Goal: Transaction & Acquisition: Purchase product/service

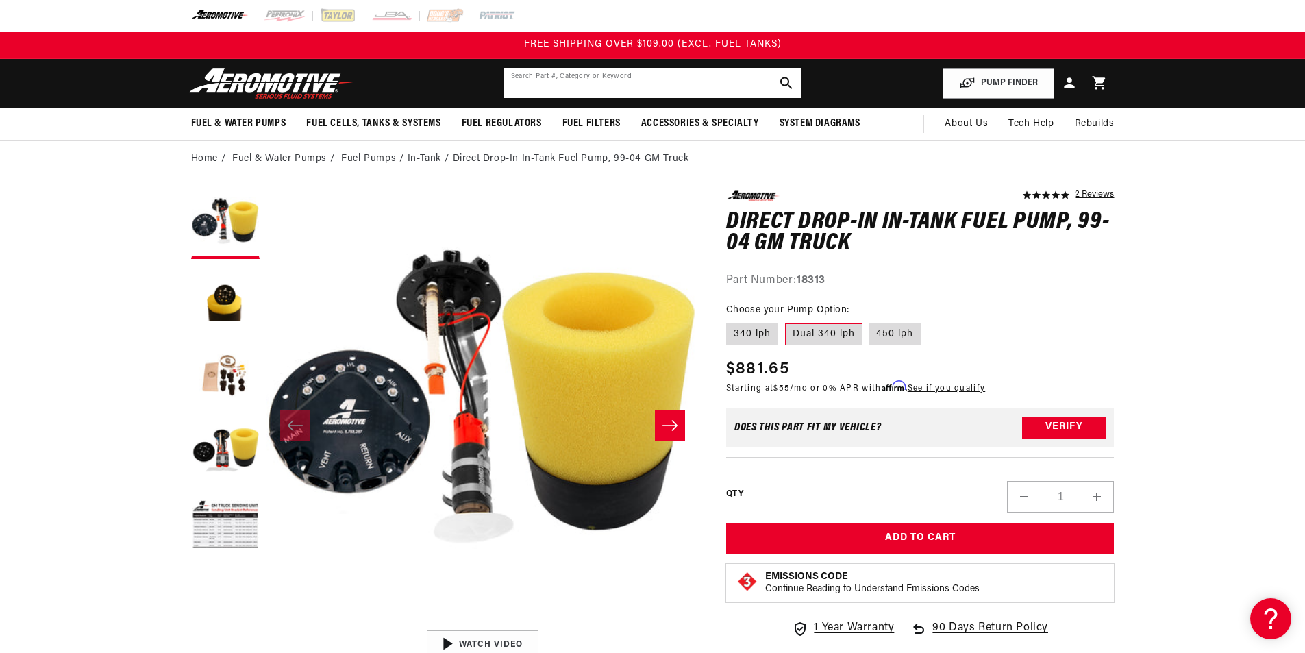
click at [650, 80] on input "text" at bounding box center [652, 83] width 297 height 30
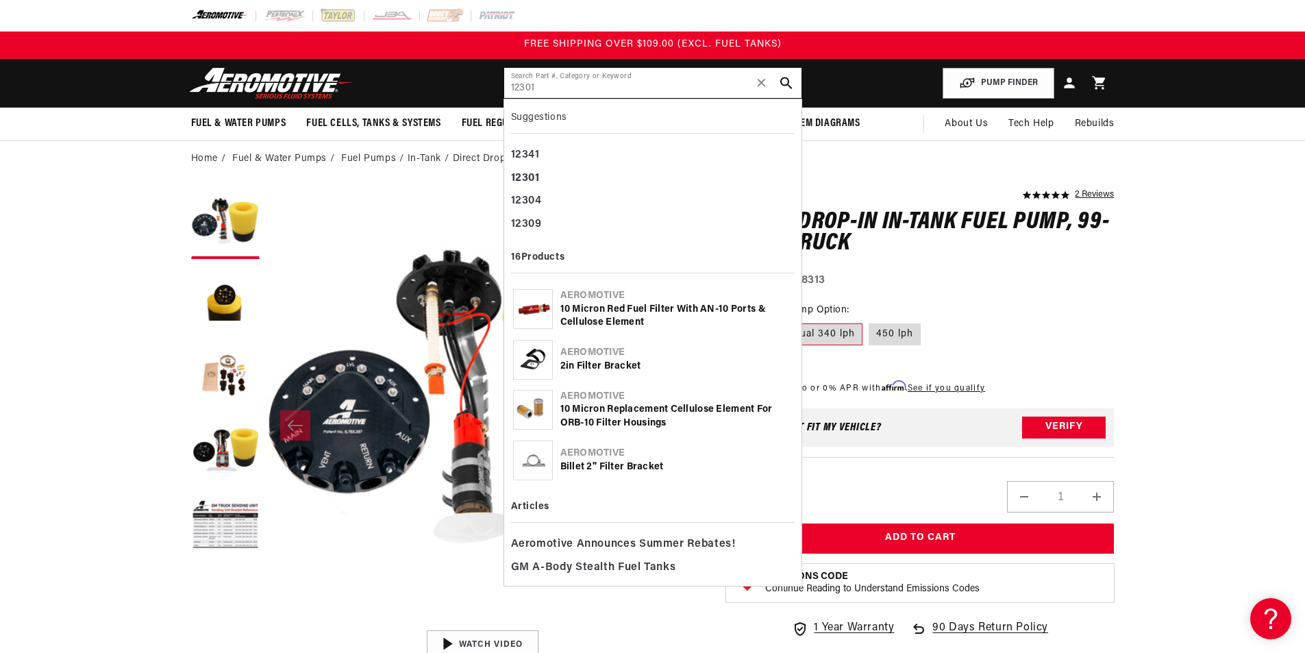
type input "12301"
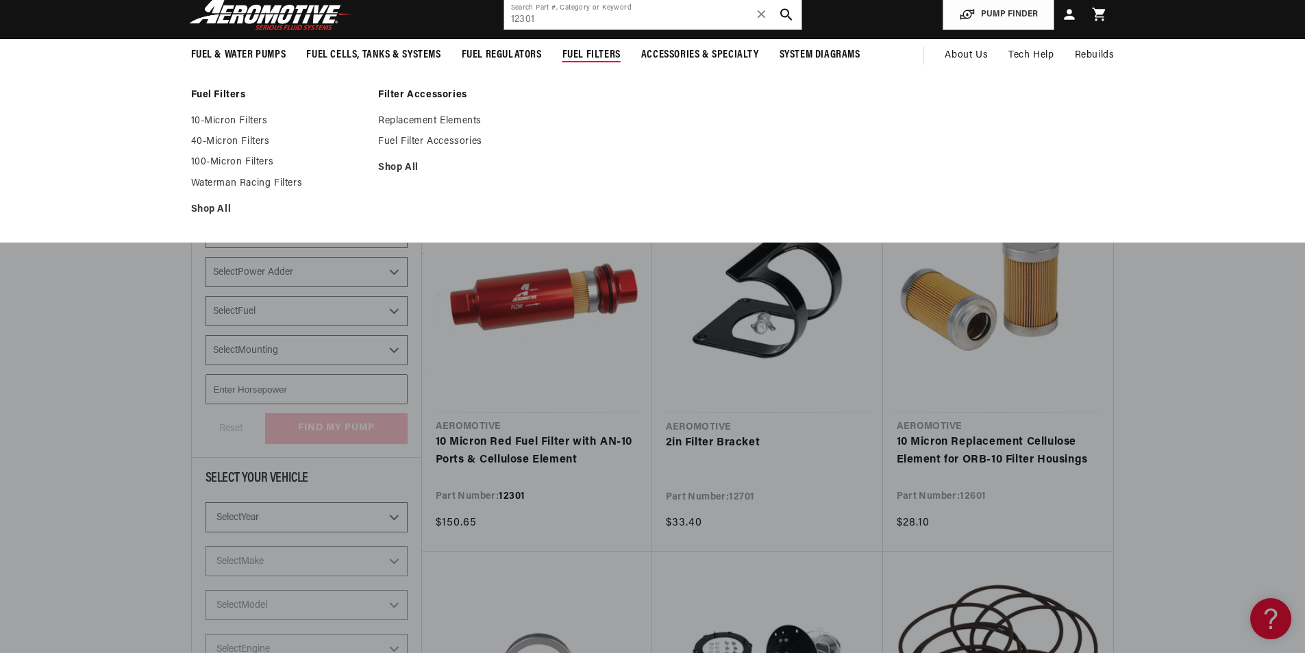
scroll to position [206, 0]
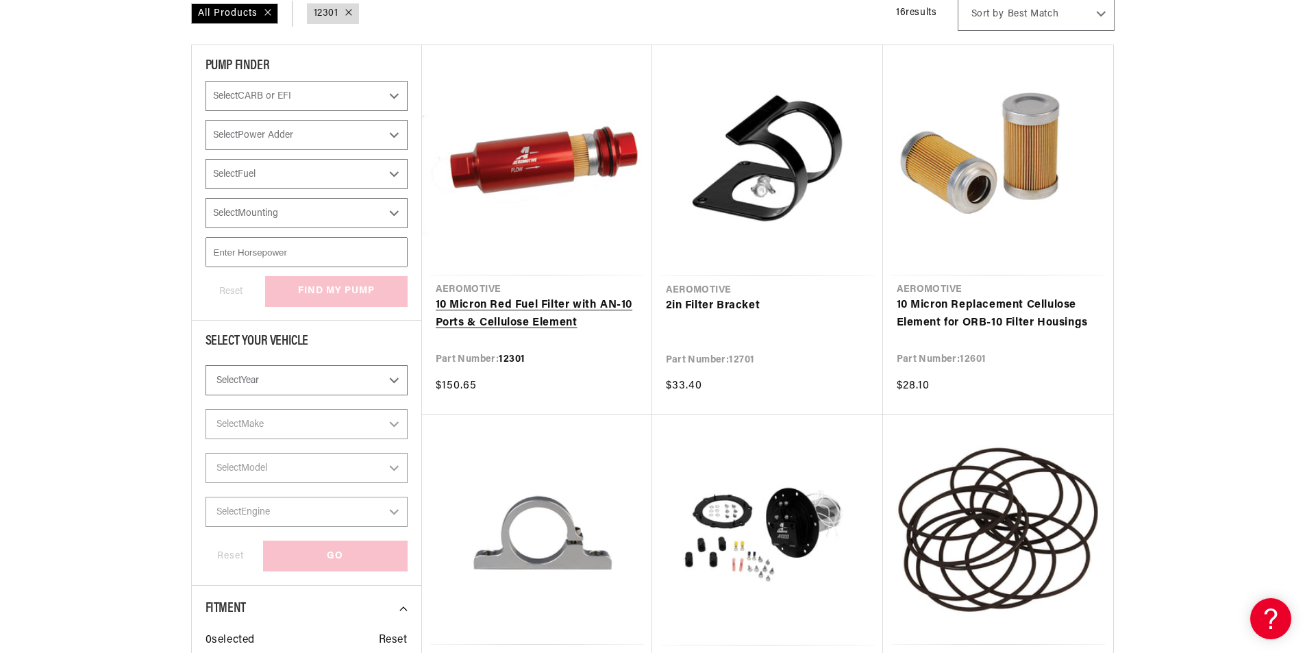
click at [560, 306] on link "10 Micron Red Fuel Filter with AN-10 Ports & Cellulose Element" at bounding box center [537, 314] width 203 height 35
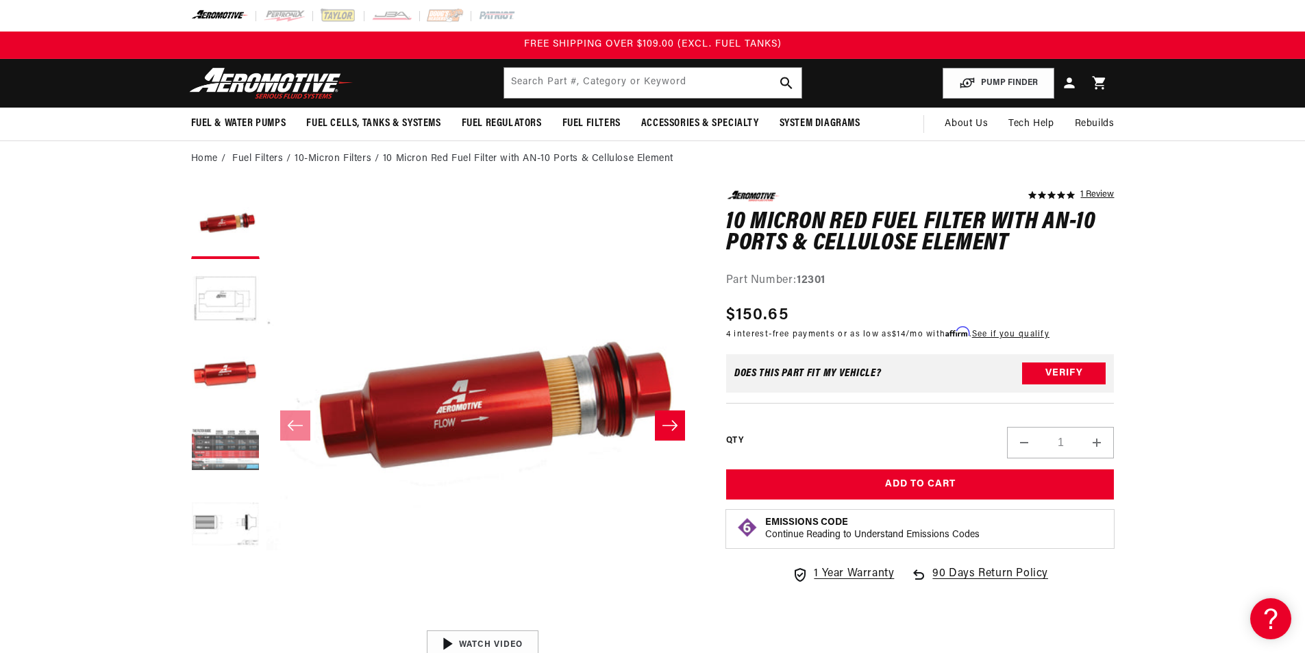
click at [245, 458] on button "Load image 4 in gallery view" at bounding box center [225, 451] width 69 height 69
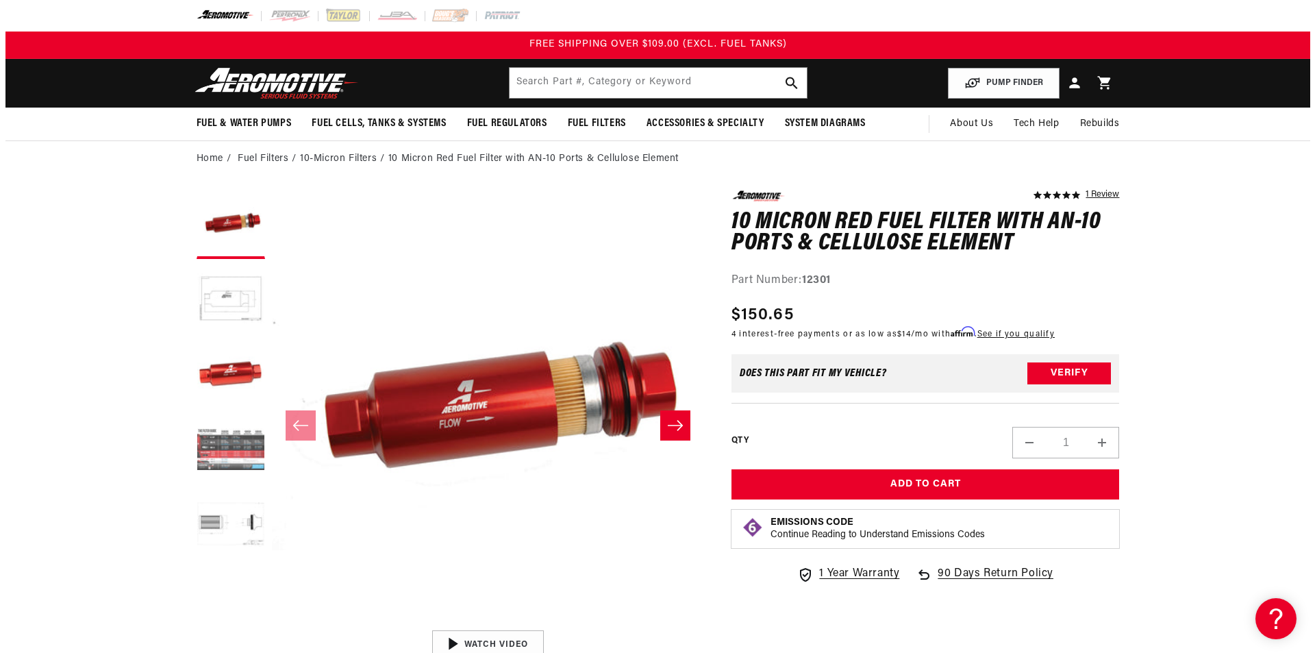
scroll to position [1, 1297]
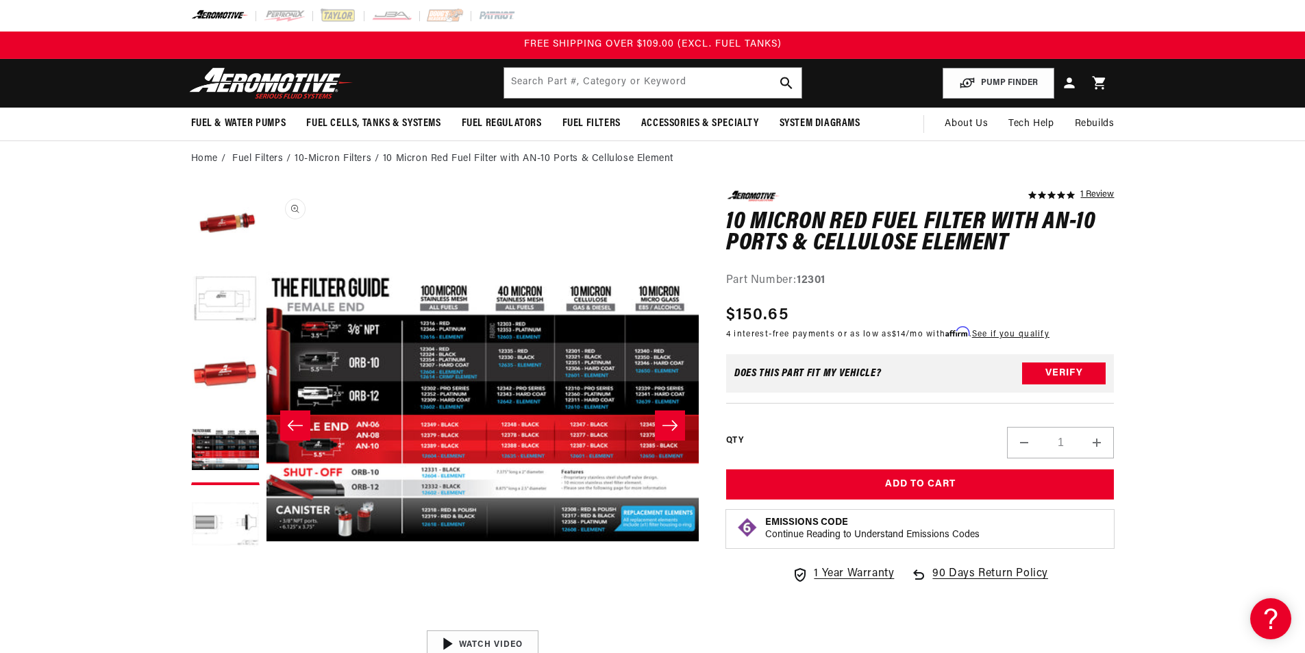
click at [266, 623] on button "Open media 4 in modal" at bounding box center [266, 623] width 0 height 0
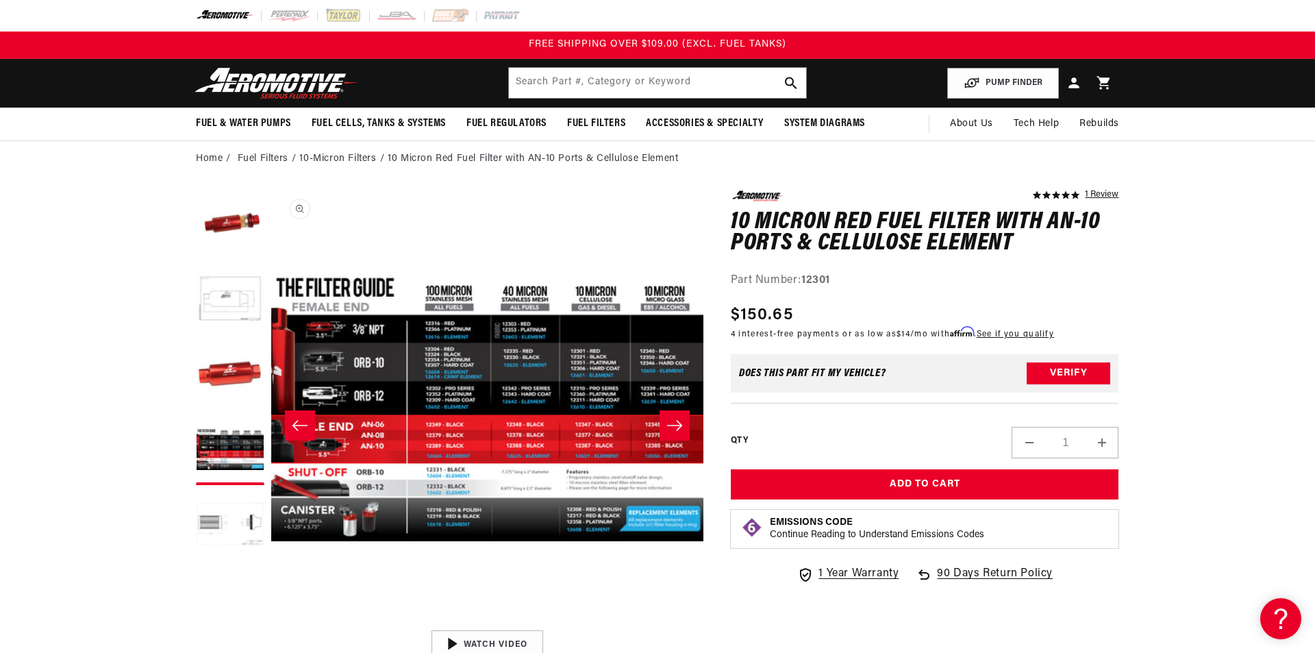
scroll to position [1508, 0]
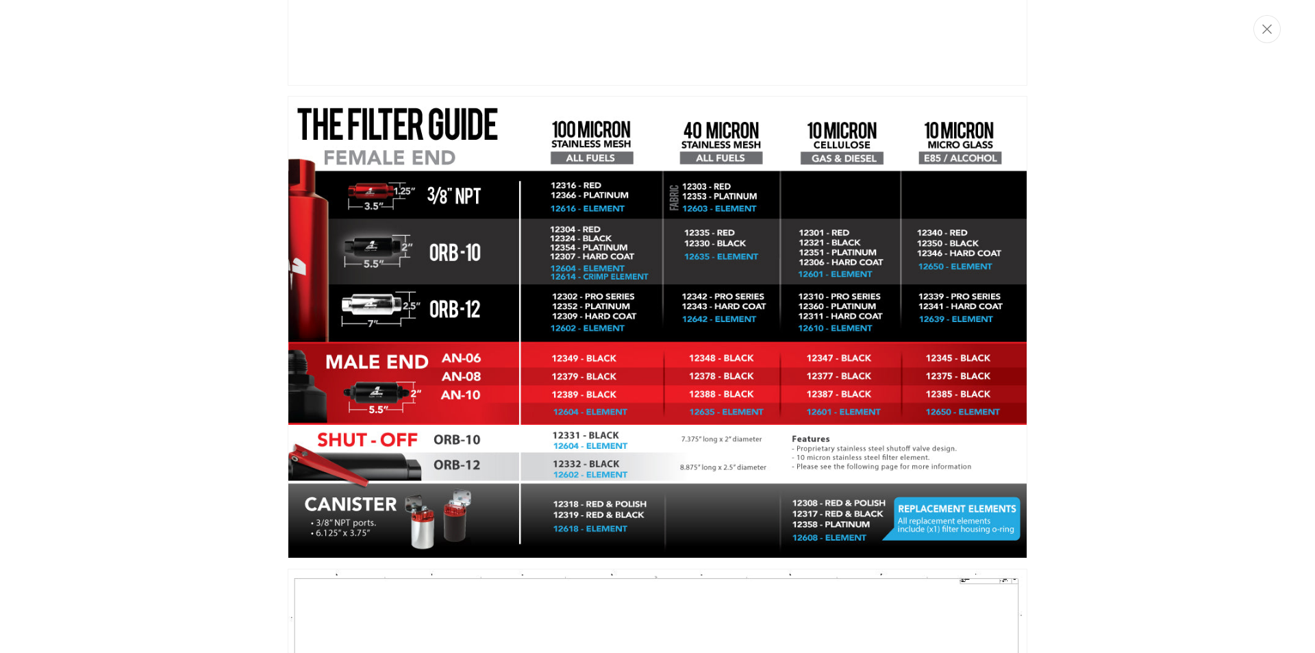
click at [426, 309] on img "Media gallery" at bounding box center [658, 327] width 740 height 462
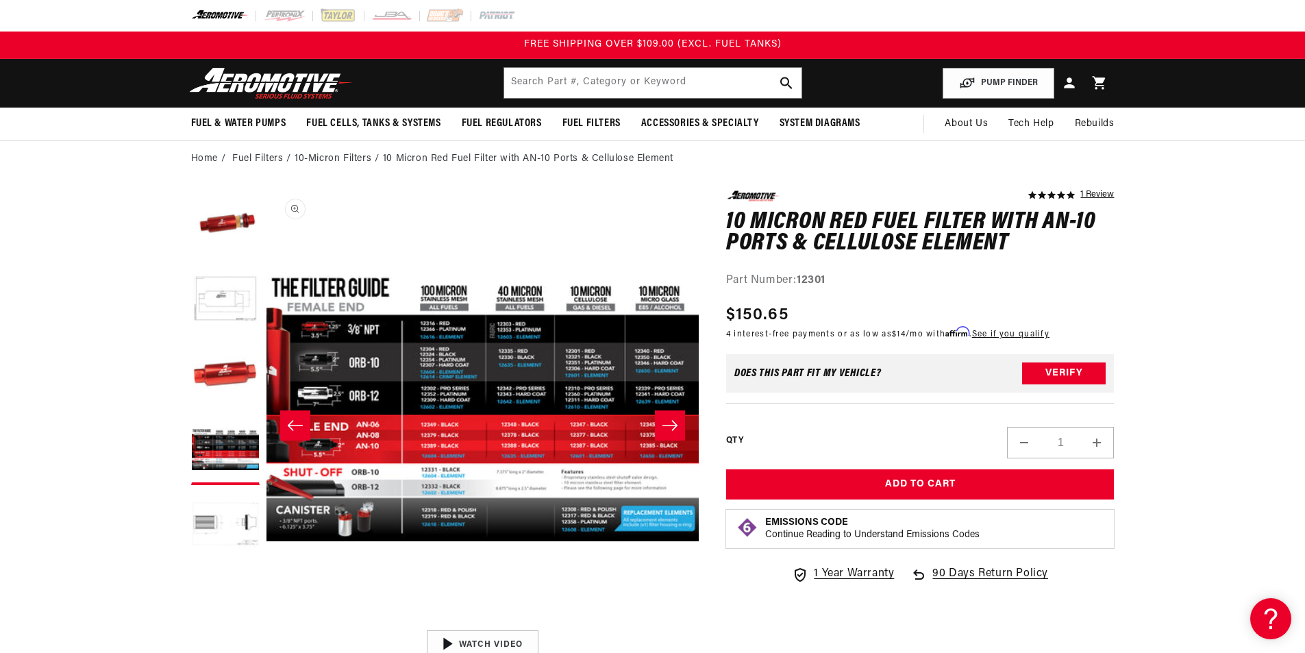
click at [266, 623] on button "Open media 4 in modal" at bounding box center [266, 623] width 0 height 0
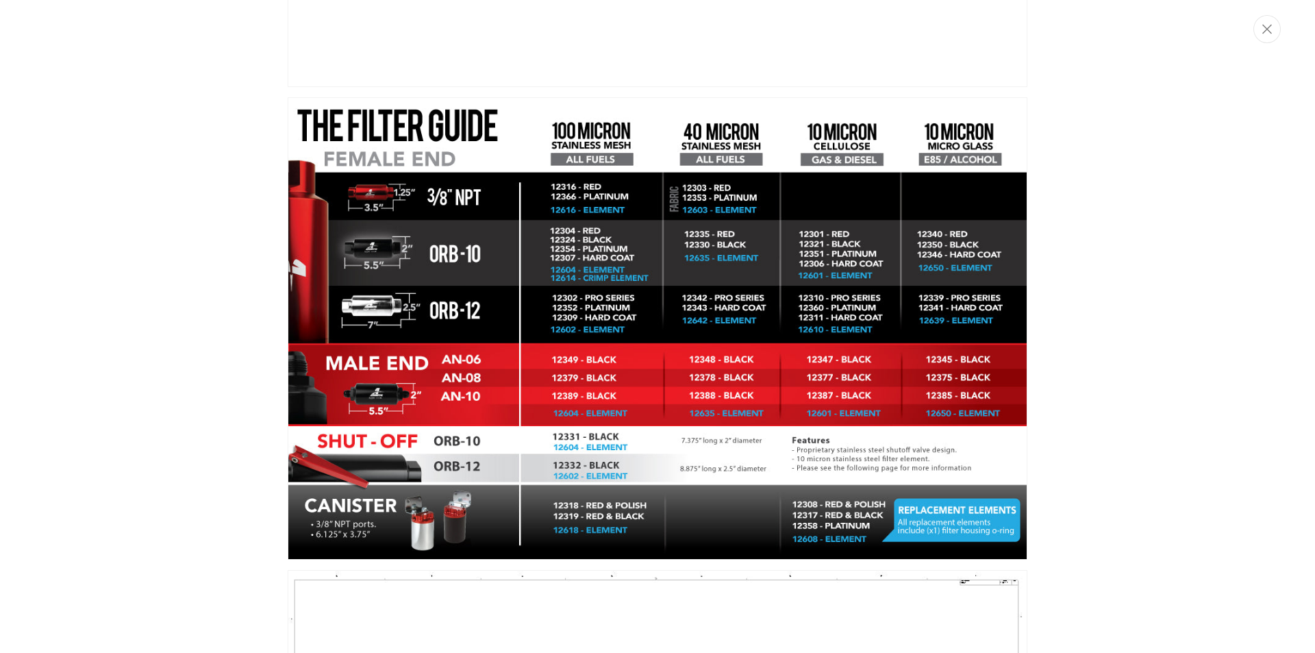
scroll to position [1370, 0]
